Goal: Check status: Check status

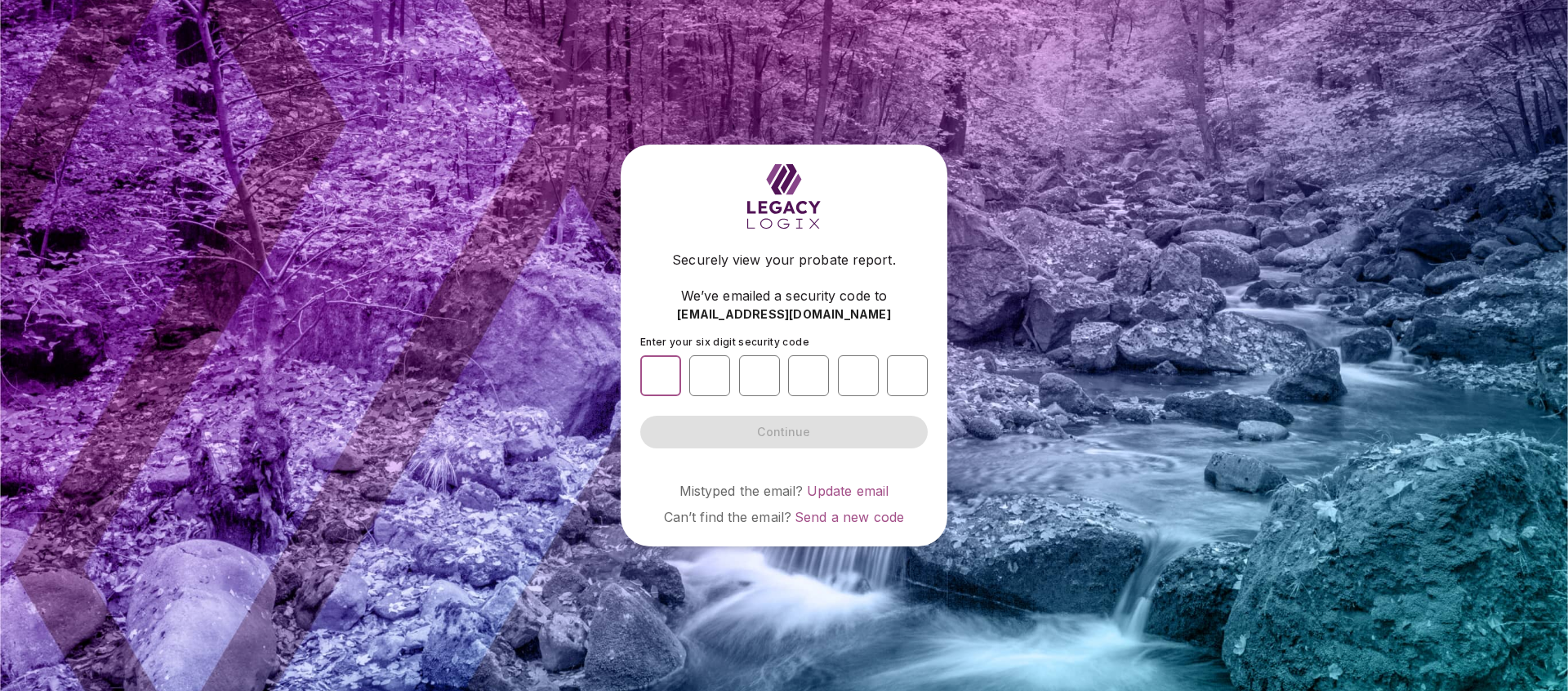
click at [658, 373] on input "number" at bounding box center [660, 375] width 41 height 41
type input "*"
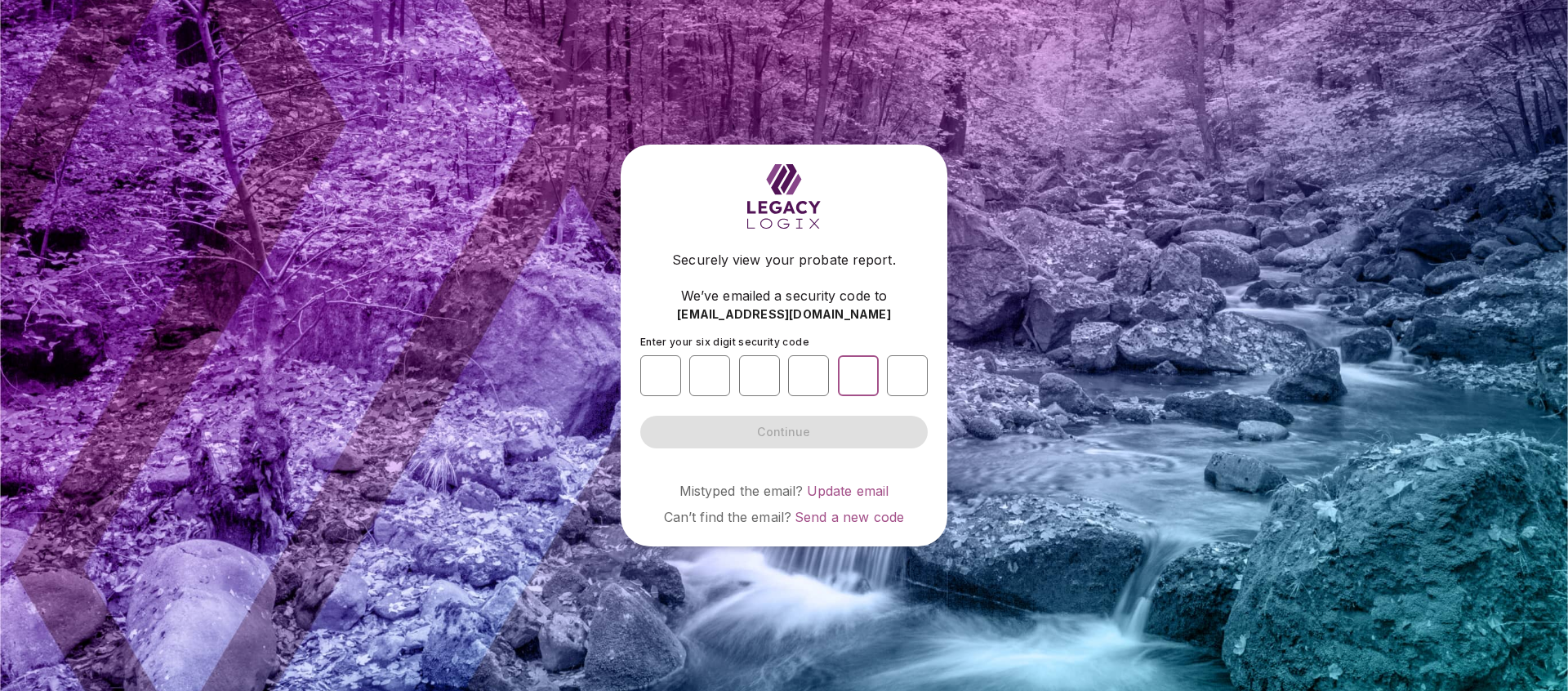
type input "*"
click at [769, 429] on span "Continue" at bounding box center [784, 432] width 53 height 17
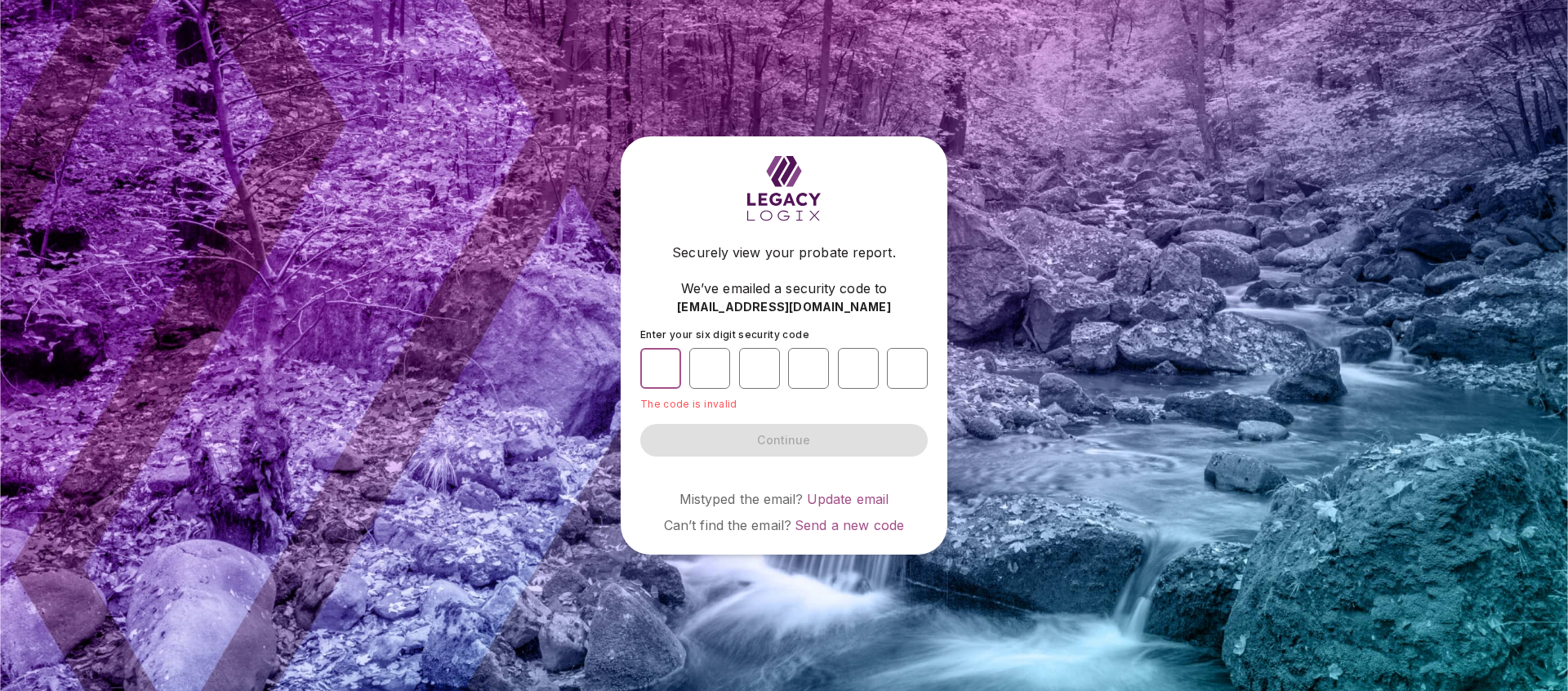
click at [664, 374] on input "*" at bounding box center [660, 368] width 41 height 41
click at [664, 373] on input "*" at bounding box center [660, 368] width 41 height 41
type input "*"
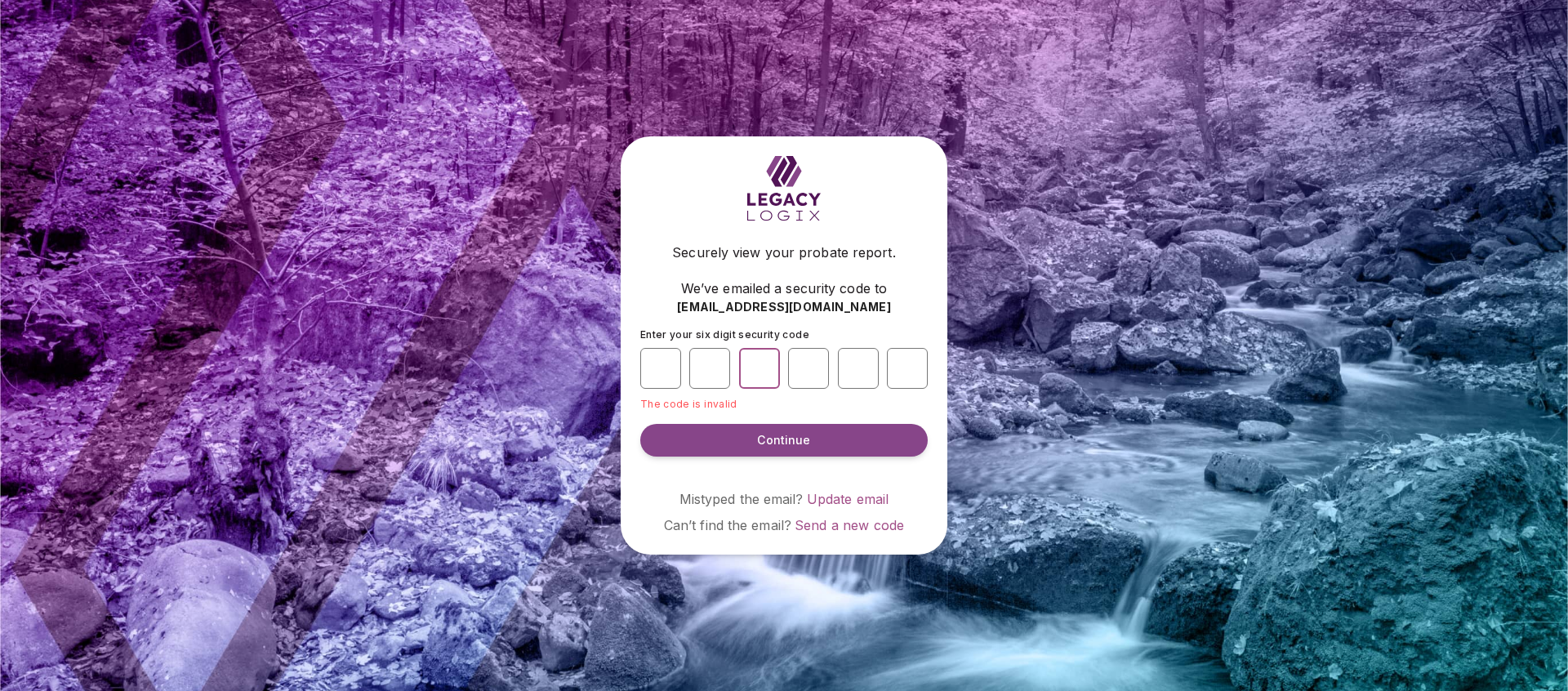
type input "*"
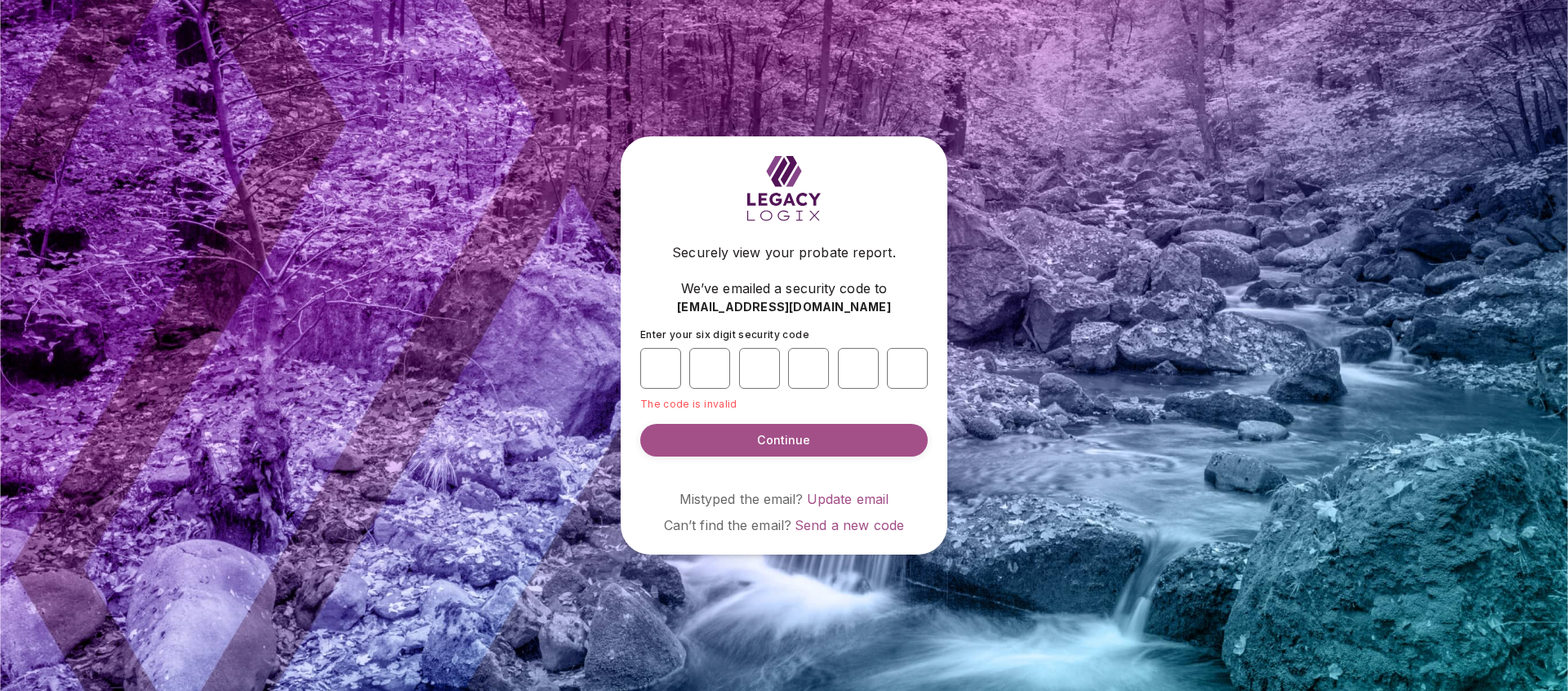
click at [784, 427] on button "Continue" at bounding box center [784, 440] width 288 height 32
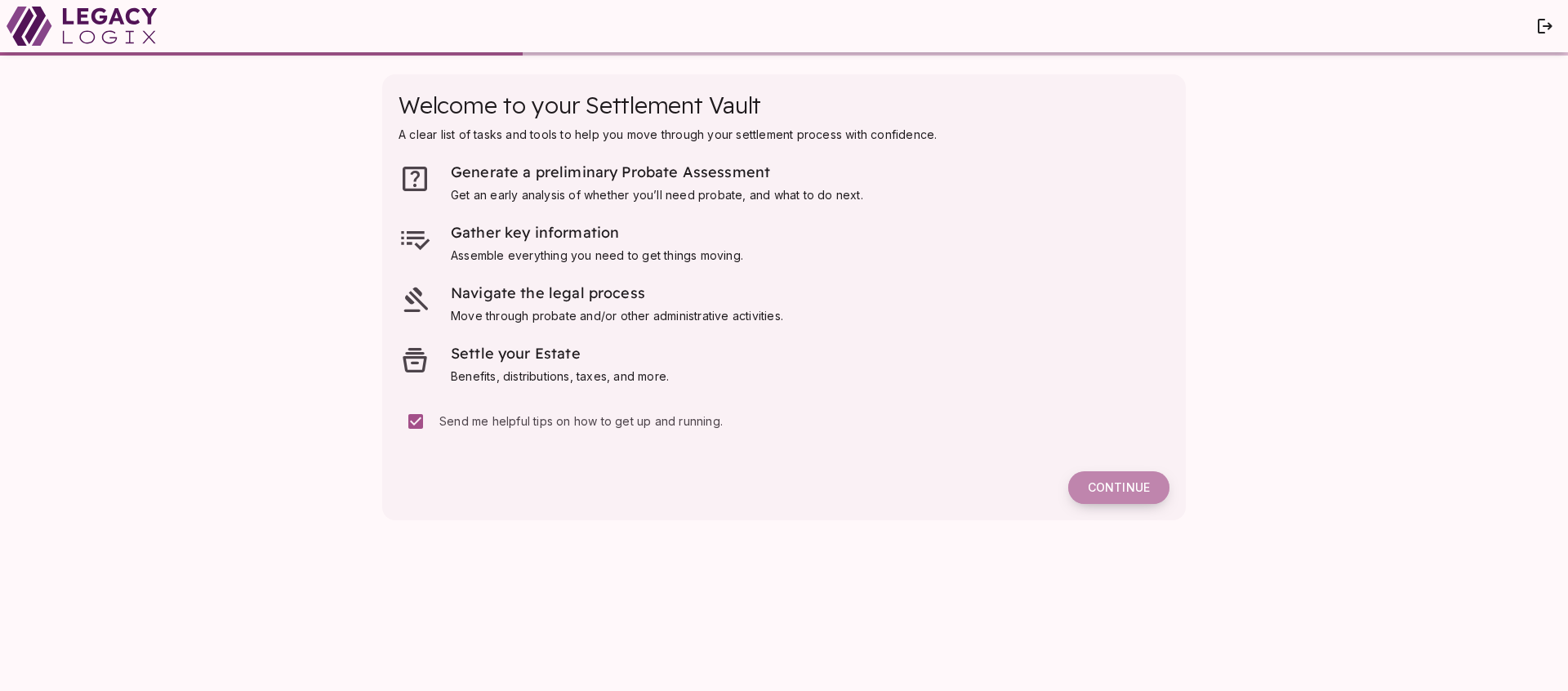
click at [1115, 486] on span "Continue" at bounding box center [1119, 487] width 62 height 15
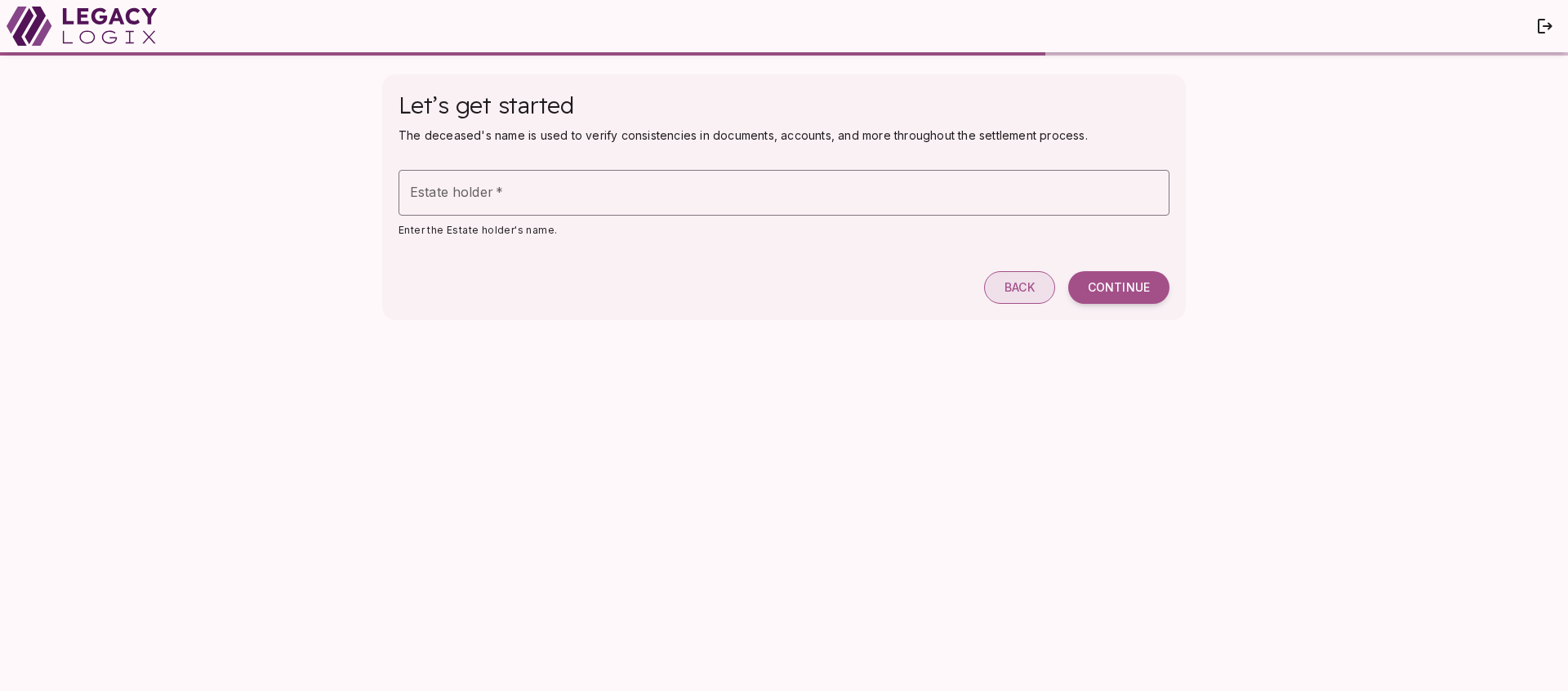
click at [1018, 285] on span "Back" at bounding box center [1020, 288] width 30 height 15
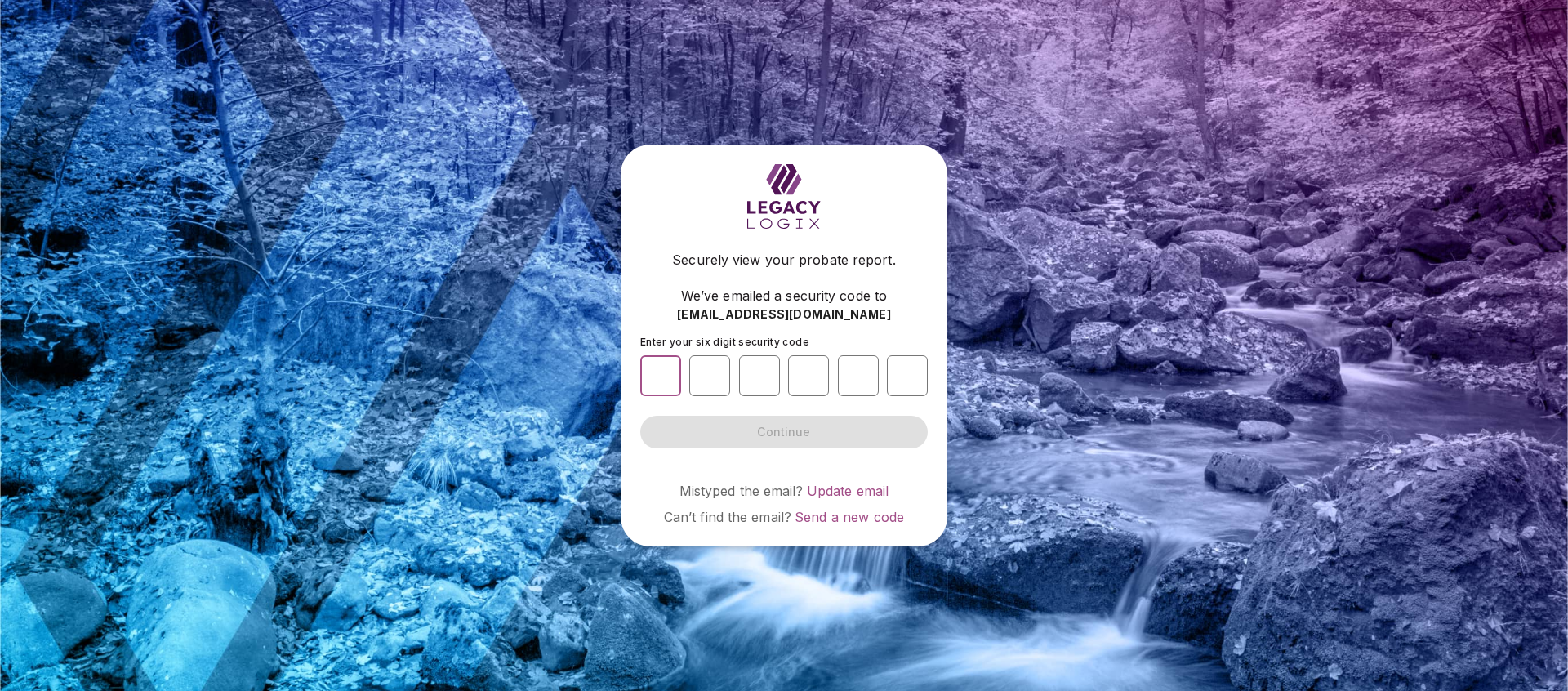
click at [661, 376] on input "number" at bounding box center [660, 375] width 41 height 41
type input "*"
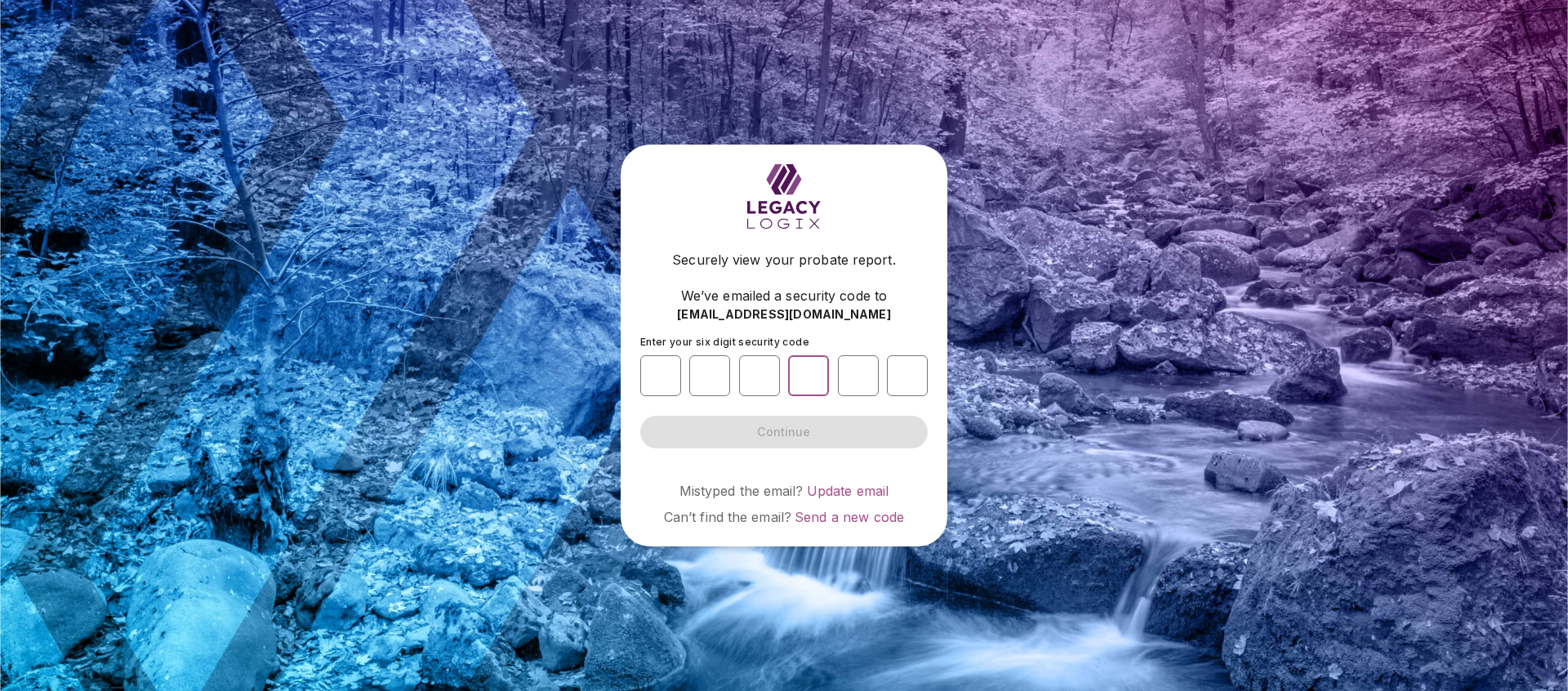
type input "*"
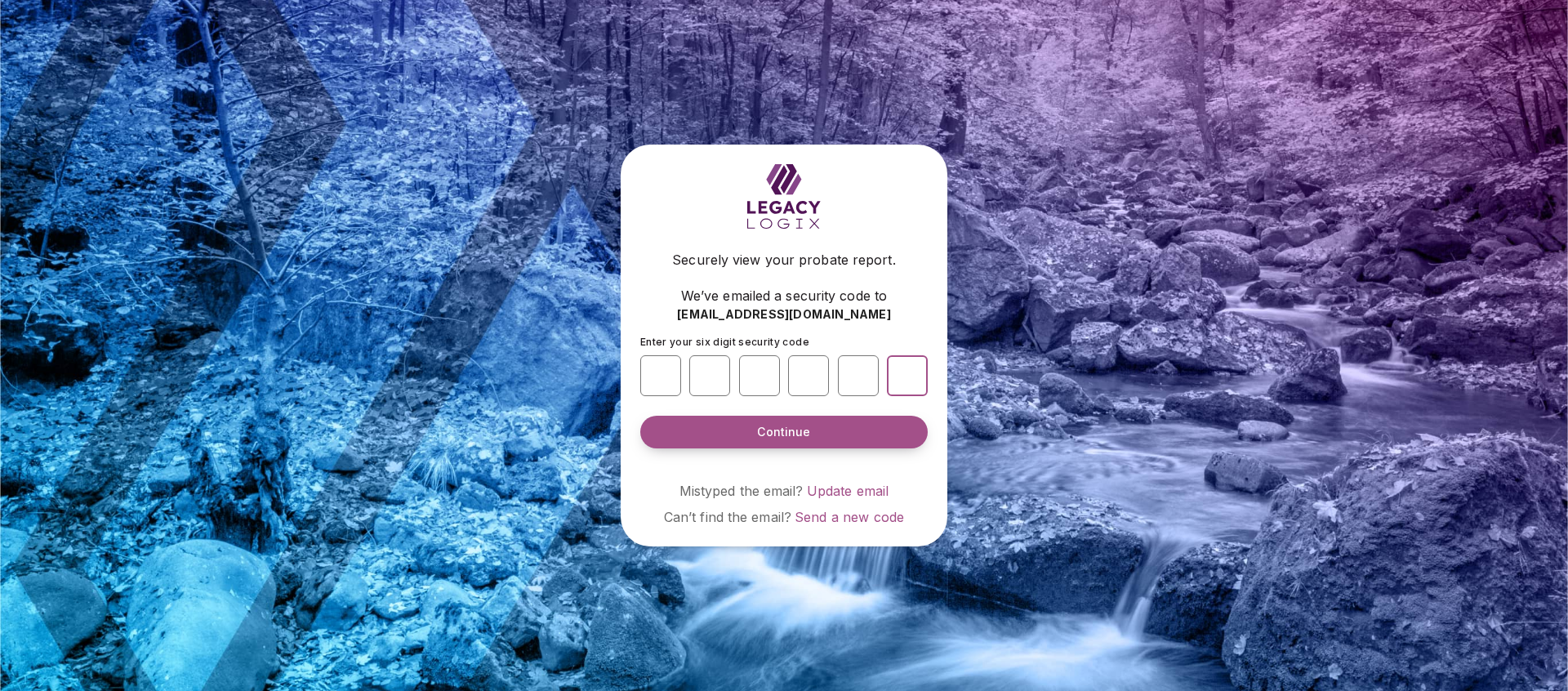
type input "*"
click at [770, 430] on span "Continue" at bounding box center [784, 432] width 53 height 17
